Goal: Task Accomplishment & Management: Manage account settings

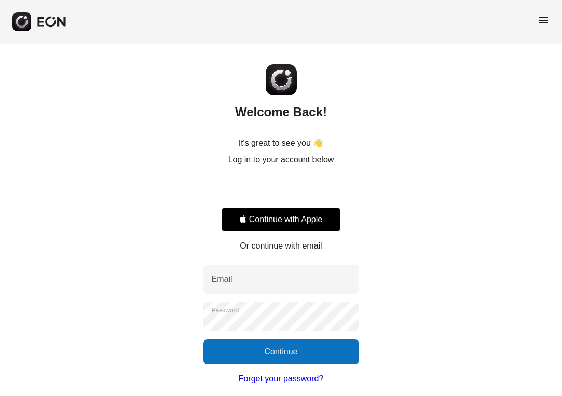
click at [276, 194] on div "Sign in with Google. Opens in new tab" at bounding box center [281, 189] width 119 height 23
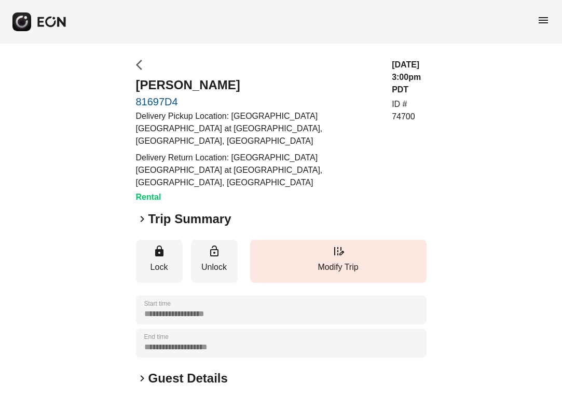
click at [136, 62] on span "arrow_back_ios" at bounding box center [142, 65] width 12 height 12
click at [140, 65] on span "arrow_back_ios" at bounding box center [142, 65] width 12 height 12
click at [543, 17] on span "menu" at bounding box center [543, 20] width 12 height 12
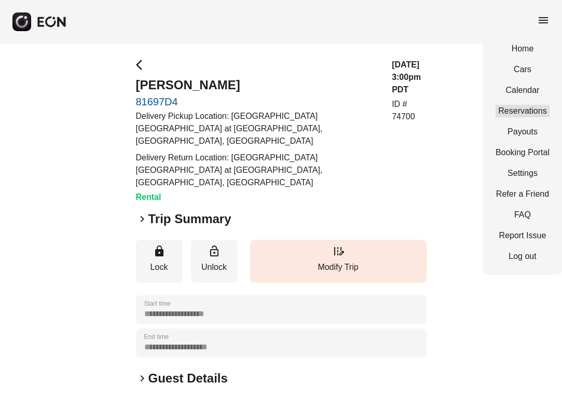
click at [518, 110] on link "Reservations" at bounding box center [523, 111] width 54 height 12
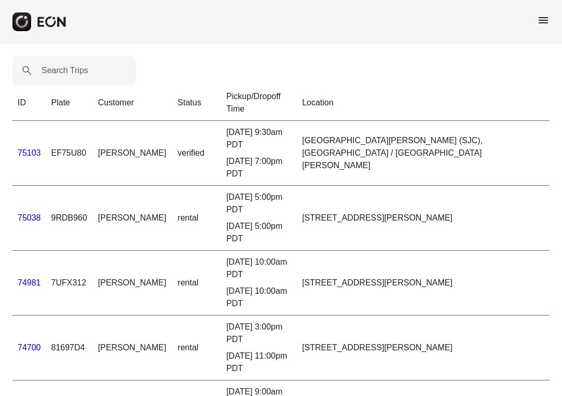
click at [28, 148] on link "75103" at bounding box center [29, 152] width 23 height 9
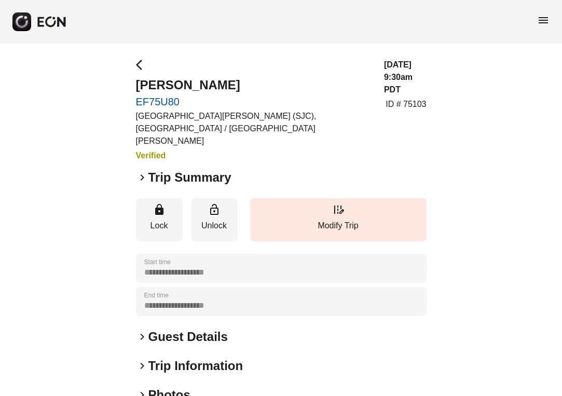
scroll to position [1, 0]
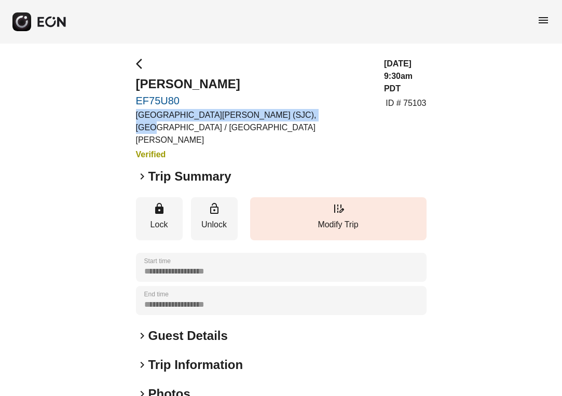
drag, startPoint x: 137, startPoint y: 114, endPoint x: 296, endPoint y: 116, distance: 159.4
click at [296, 116] on p "[GEOGRAPHIC_DATA][PERSON_NAME] (SJC), [GEOGRAPHIC_DATA] / [GEOGRAPHIC_DATA][PER…" at bounding box center [254, 127] width 236 height 37
copy p "[GEOGRAPHIC_DATA][PERSON_NAME] (SJC"
click at [182, 98] on link "EF75U80" at bounding box center [254, 100] width 236 height 12
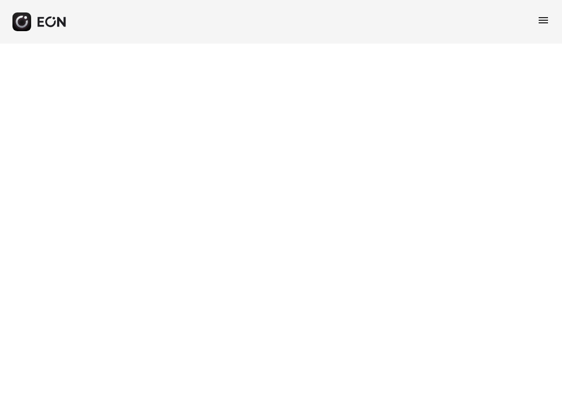
select select "**"
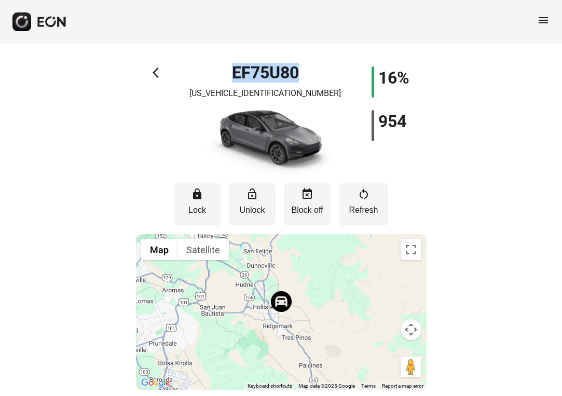
drag, startPoint x: 227, startPoint y: 73, endPoint x: 303, endPoint y: 75, distance: 75.3
click at [303, 75] on div "EF75U80 [US_VEHICLE_IDENTIFICATION_NUMBER]" at bounding box center [265, 121] width 145 height 110
copy h1 "EF75U80"
